Goal: Check status

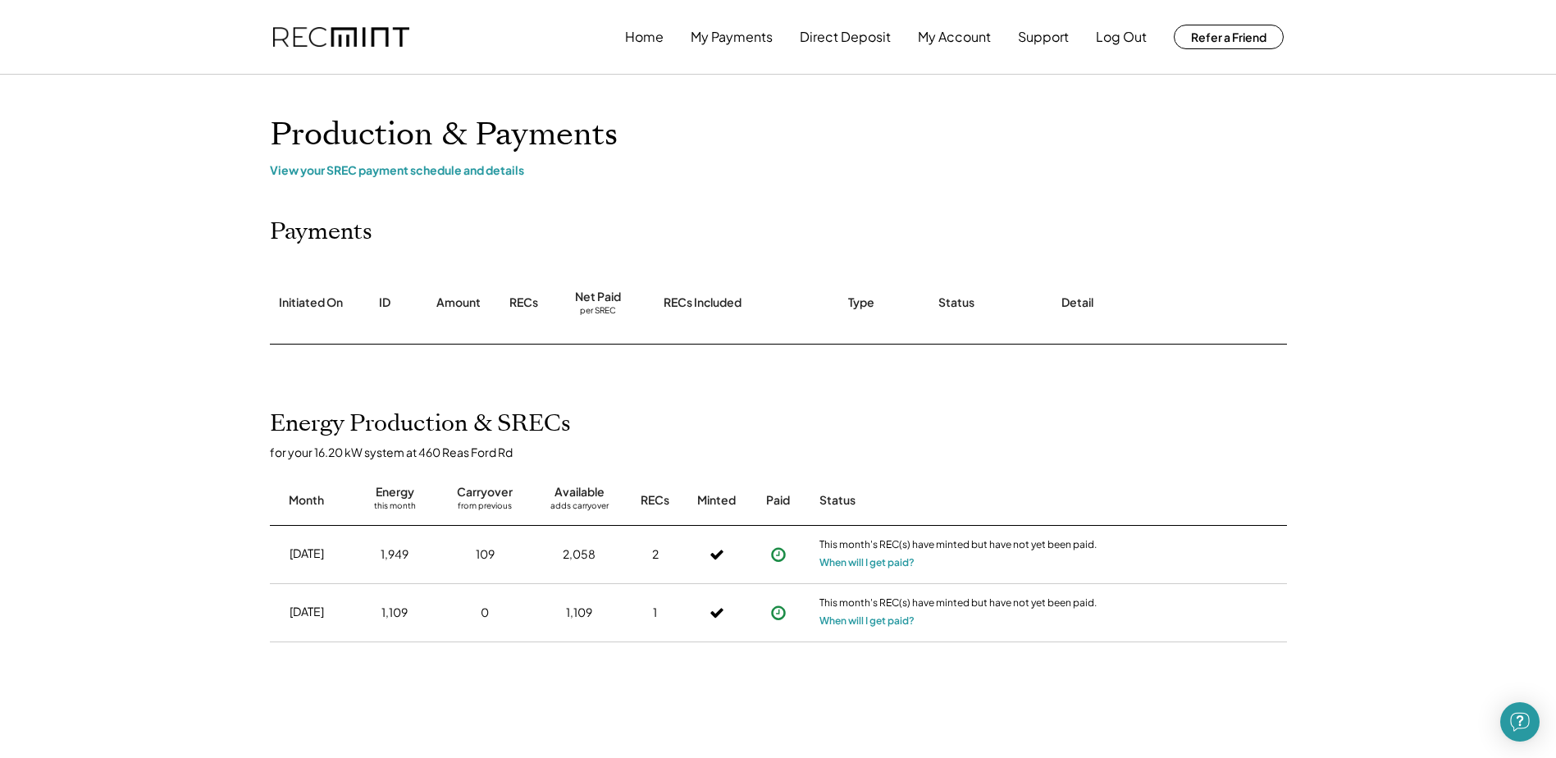
click at [317, 550] on div "[DATE]" at bounding box center [306, 553] width 34 height 16
drag, startPoint x: 317, startPoint y: 550, endPoint x: 302, endPoint y: 554, distance: 15.3
click at [302, 554] on div "[DATE]" at bounding box center [306, 553] width 34 height 16
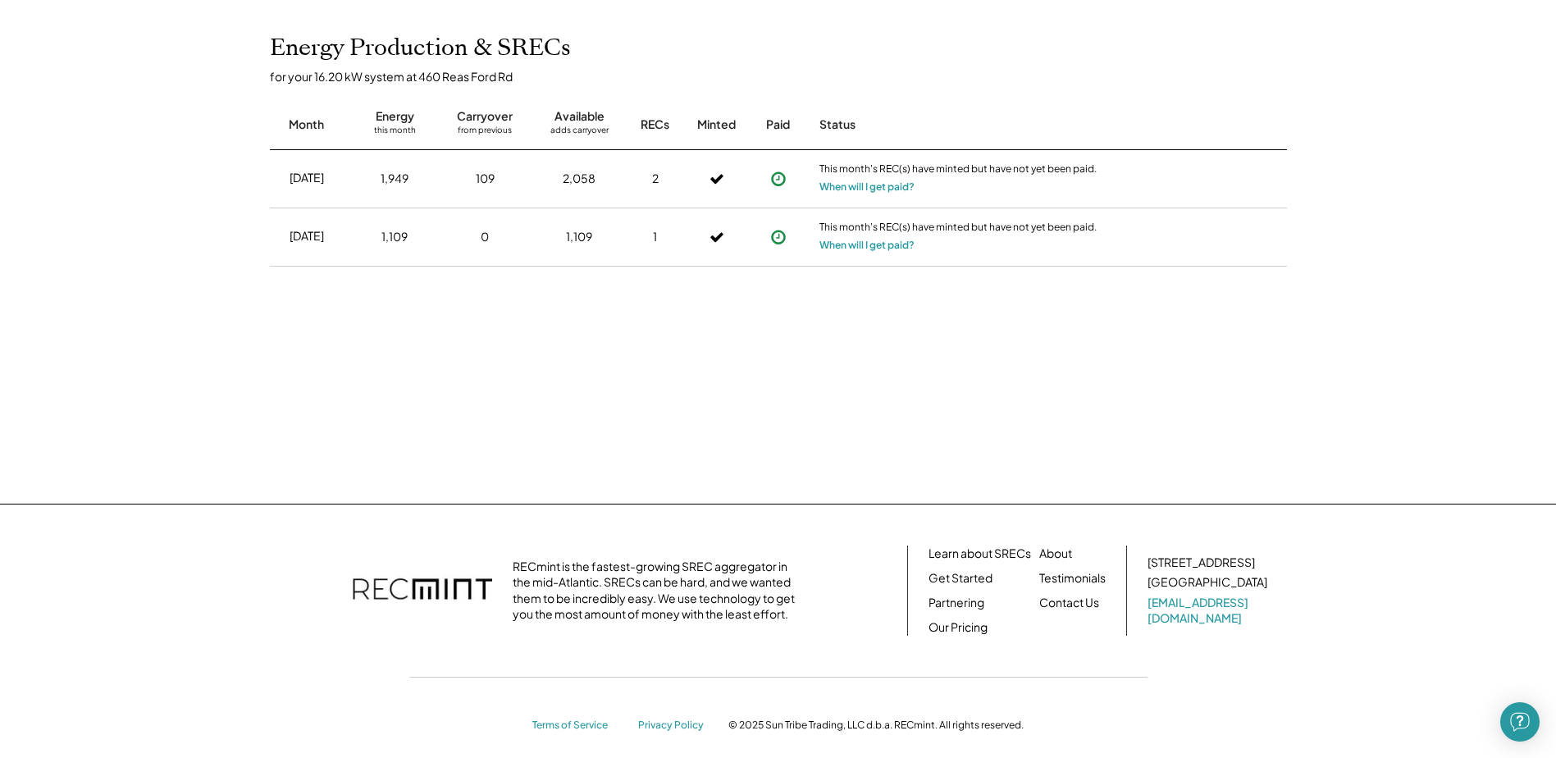
scroll to position [391, 0]
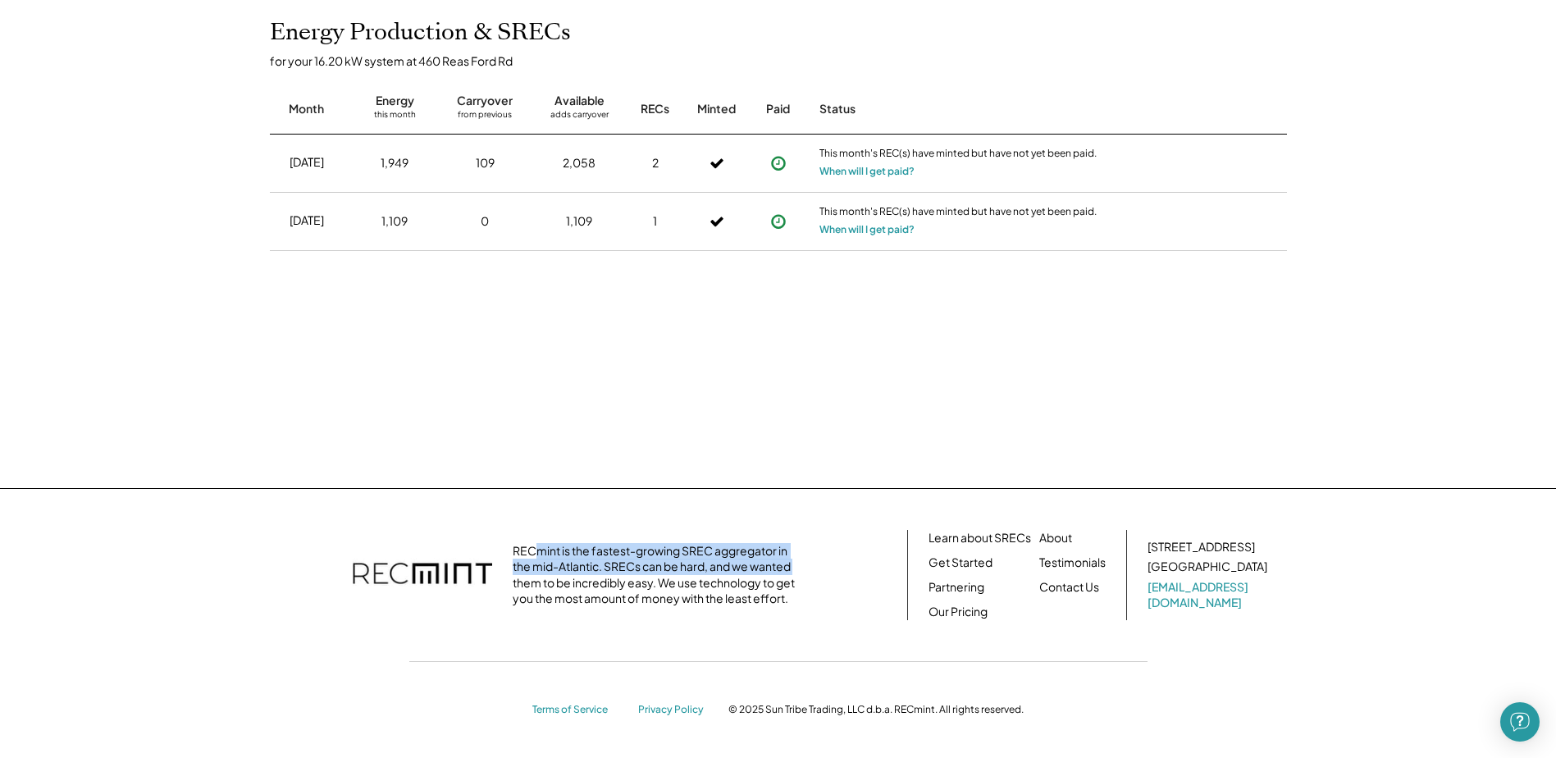
drag, startPoint x: 541, startPoint y: 555, endPoint x: 822, endPoint y: 567, distance: 281.5
click at [822, 567] on div "RECmint is the fastest-growing SREC aggregator in the mid-Atlantic. SRECs can b…" at bounding box center [578, 575] width 617 height 64
drag, startPoint x: 822, startPoint y: 567, endPoint x: 761, endPoint y: 563, distance: 61.6
click at [762, 563] on div "RECmint is the fastest-growing SREC aggregator in the mid-Atlantic. SRECs can b…" at bounding box center [658, 575] width 291 height 64
drag, startPoint x: 572, startPoint y: 559, endPoint x: 664, endPoint y: 559, distance: 91.8
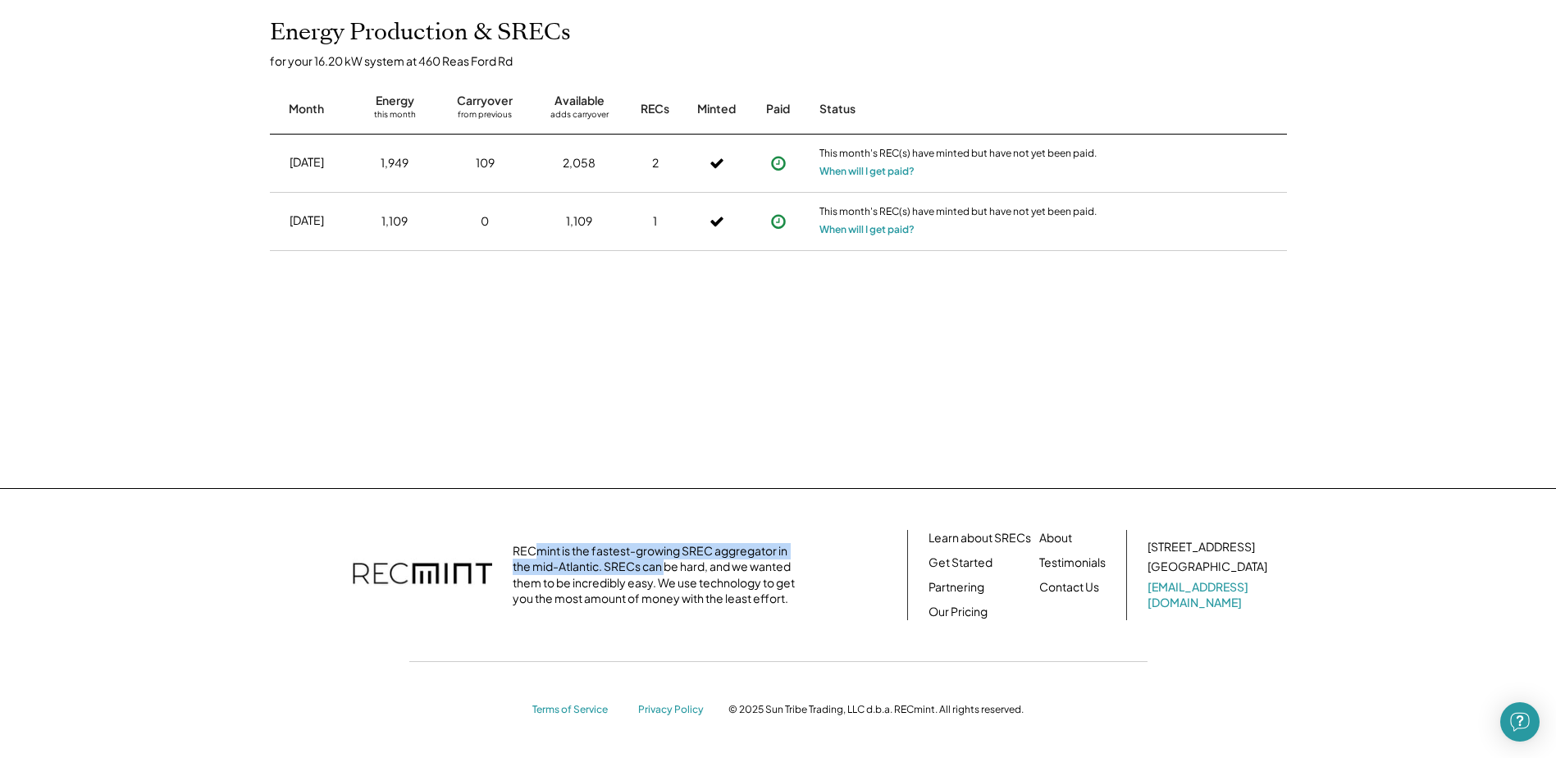
click at [664, 559] on div "RECmint is the fastest-growing SREC aggregator in the mid-Atlantic. SRECs can b…" at bounding box center [658, 575] width 291 height 64
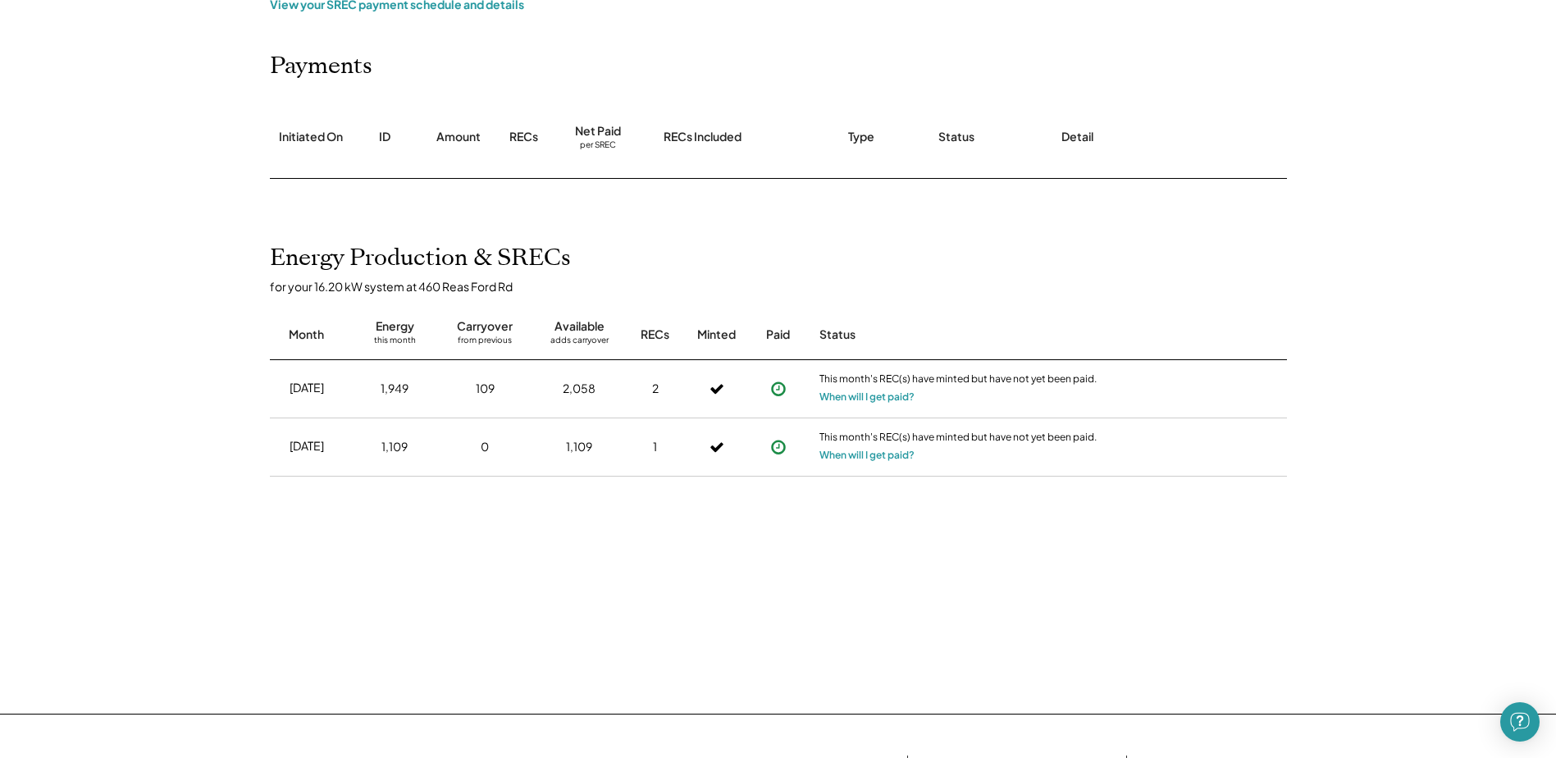
scroll to position [0, 0]
